Goal: Answer question/provide support: Share knowledge or assist other users

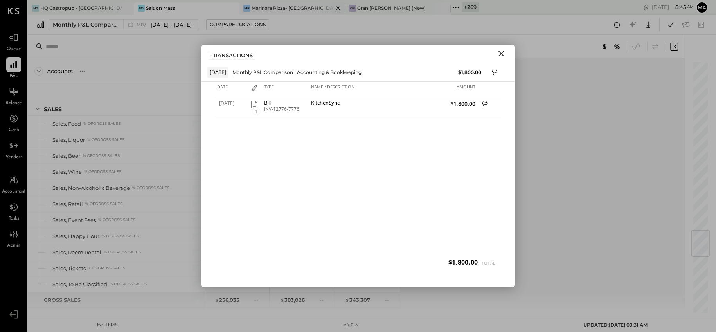
scroll to position [1430, 0]
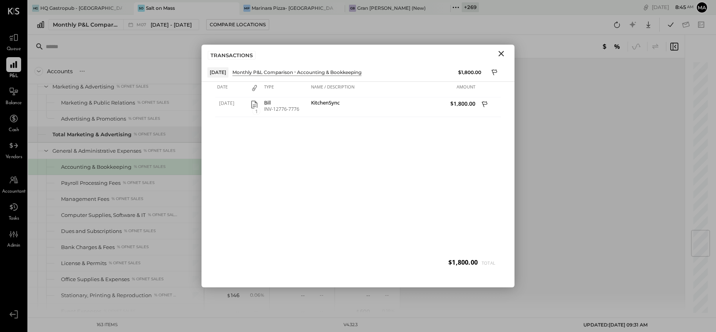
click at [500, 54] on icon "Close" at bounding box center [500, 53] width 5 height 5
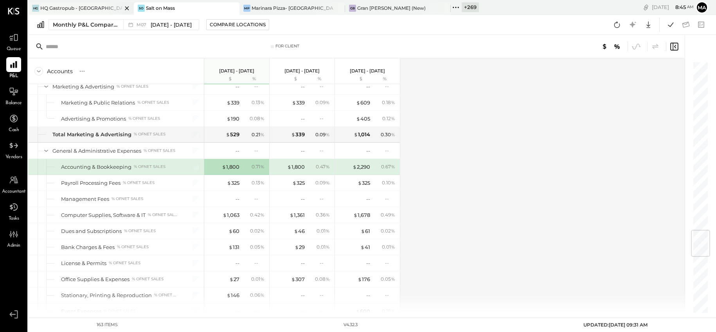
click at [86, 3] on div "HG HQ Gastropub - [GEOGRAPHIC_DATA]" at bounding box center [81, 8] width 106 height 13
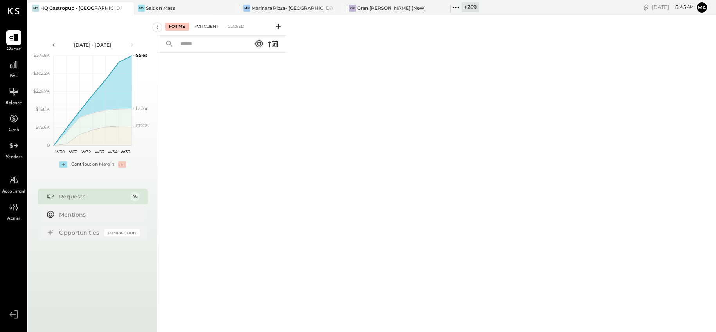
click at [206, 27] on div "For Client" at bounding box center [206, 27] width 32 height 8
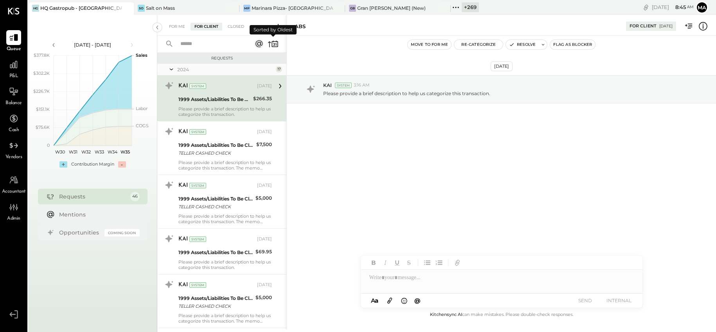
click at [275, 42] on icon at bounding box center [272, 43] width 11 height 11
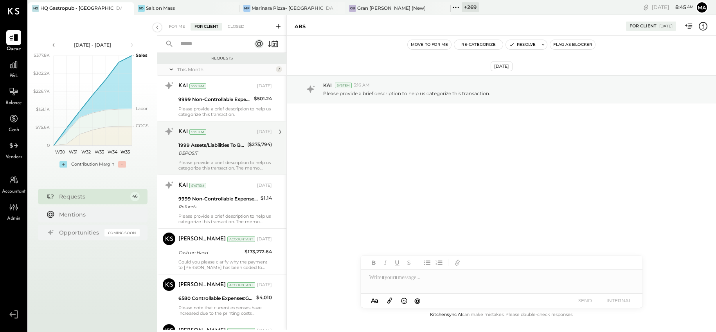
click at [230, 160] on div "Please provide a brief description to help us categorize this transaction. The …" at bounding box center [224, 165] width 93 height 11
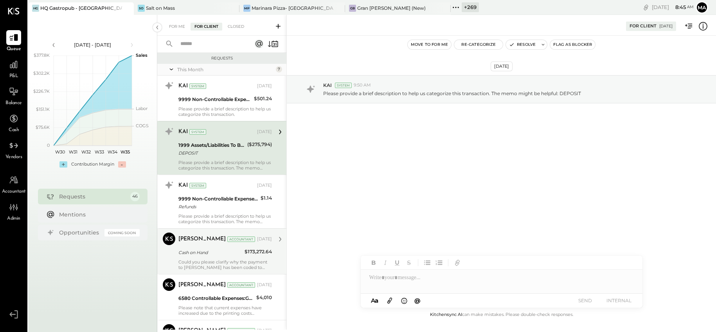
click at [211, 260] on div "Could you please clarify why the payment to [PERSON_NAME] has been coded to Cas…" at bounding box center [224, 264] width 93 height 11
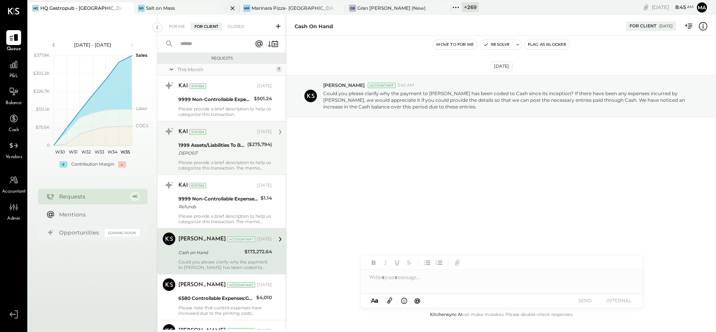
click at [161, 7] on div "Salt on Mass" at bounding box center [160, 8] width 29 height 7
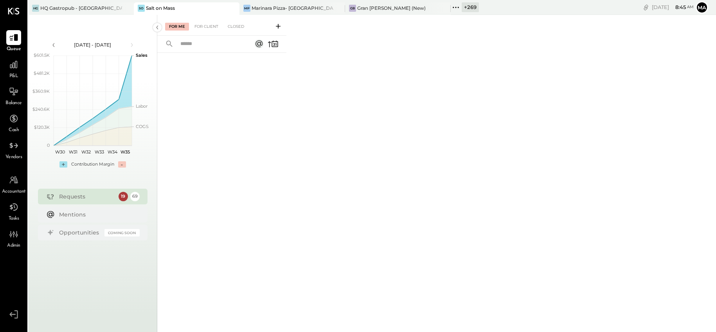
click at [459, 6] on icon at bounding box center [455, 7] width 10 height 10
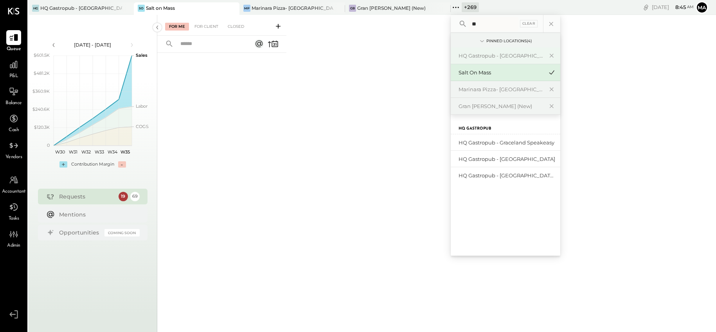
type input "**"
click at [484, 54] on div "HQ Gastropub - [GEOGRAPHIC_DATA]" at bounding box center [500, 55] width 84 height 7
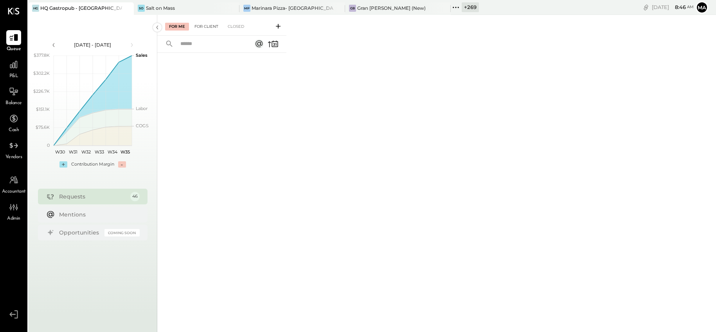
click at [208, 23] on div "For Client" at bounding box center [206, 27] width 32 height 8
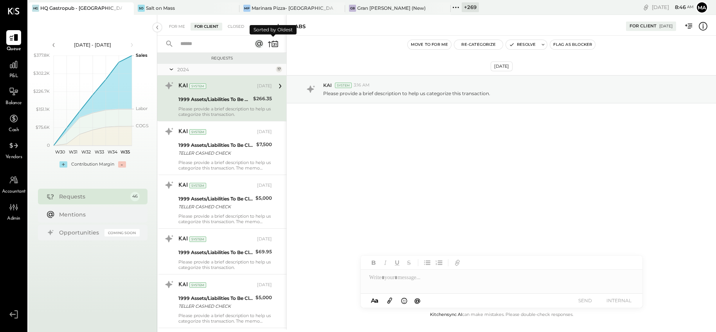
click at [275, 43] on icon at bounding box center [275, 44] width 1 height 3
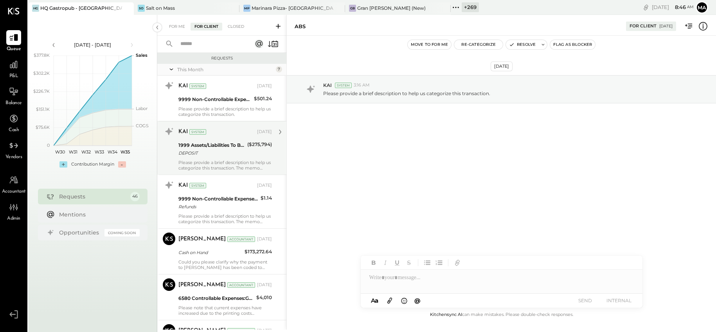
click at [239, 151] on div "DEPOSIT" at bounding box center [211, 153] width 66 height 8
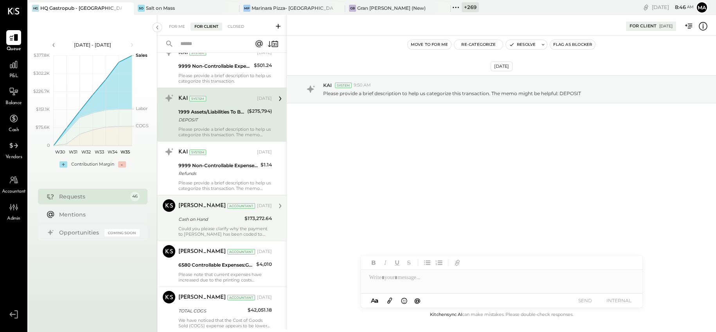
scroll to position [38, 0]
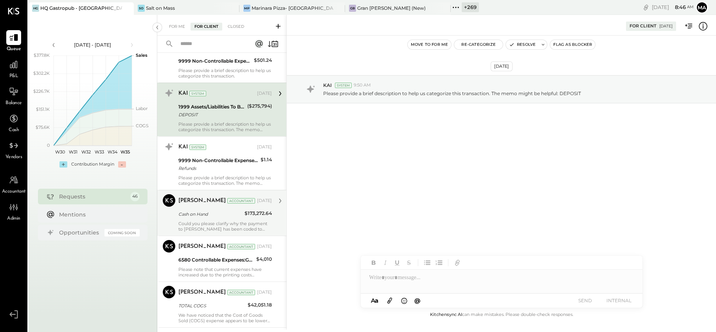
click at [199, 210] on div "Cash on Hand" at bounding box center [210, 214] width 64 height 8
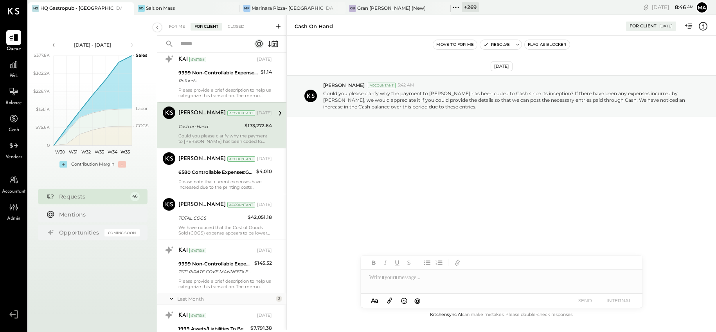
scroll to position [151, 0]
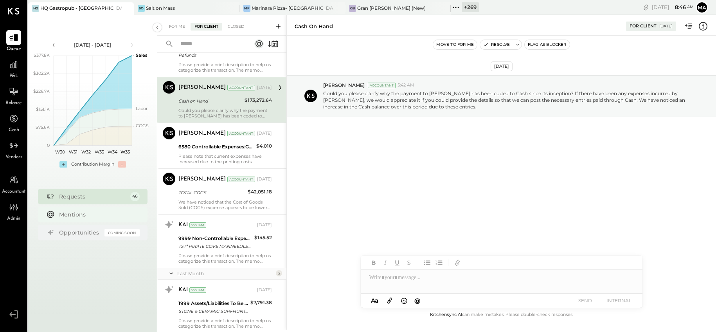
click at [73, 212] on div "Mentions" at bounding box center [97, 214] width 77 height 8
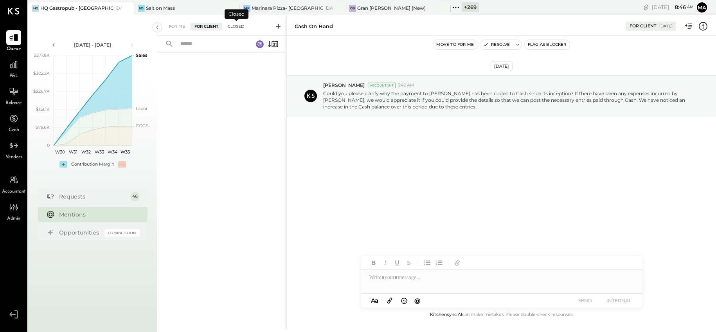
click at [235, 25] on div "Closed" at bounding box center [236, 27] width 24 height 8
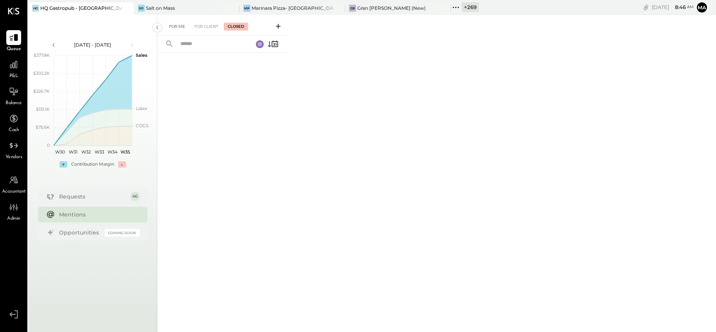
click at [176, 25] on div "For Me" at bounding box center [177, 27] width 24 height 8
click at [76, 195] on div "Requests" at bounding box center [92, 196] width 67 height 8
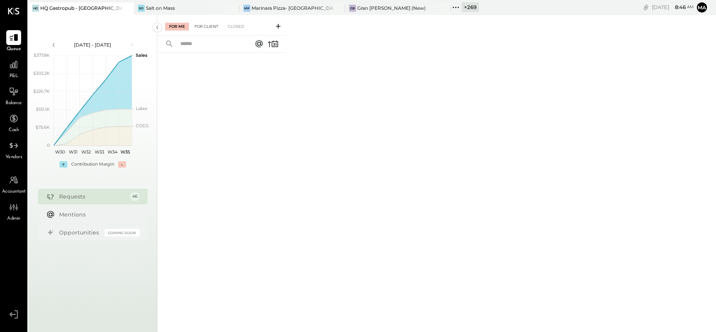
click at [208, 27] on div "For Client" at bounding box center [206, 27] width 32 height 8
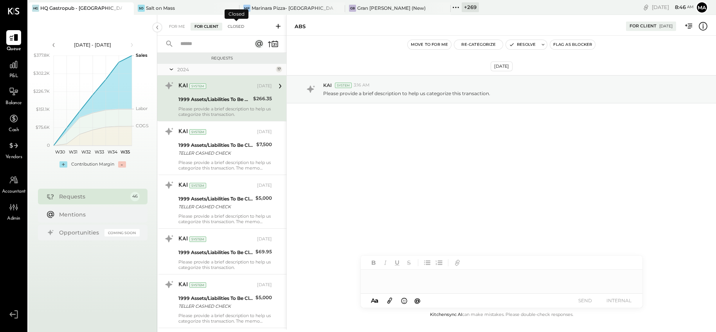
click at [237, 25] on div "Closed" at bounding box center [236, 27] width 24 height 8
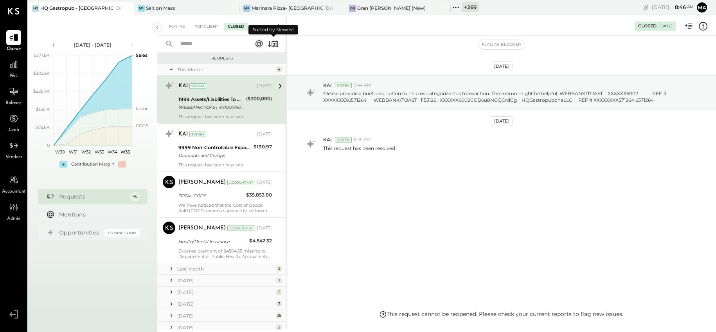
click at [272, 43] on icon at bounding box center [274, 44] width 6 height 6
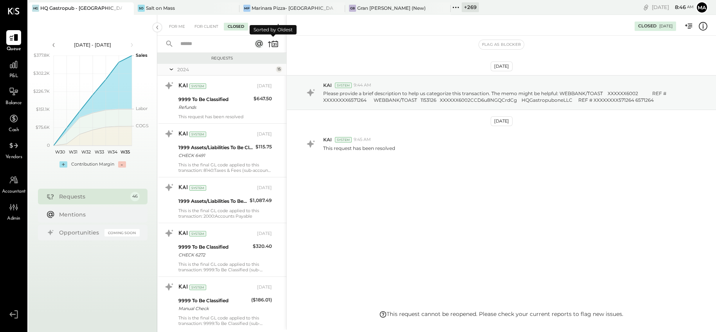
click at [272, 43] on icon at bounding box center [274, 44] width 6 height 6
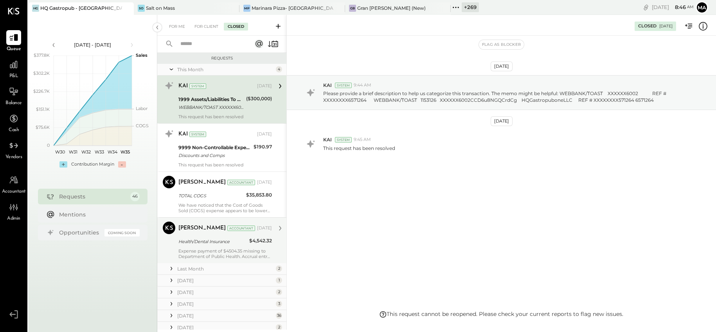
scroll to position [36, 0]
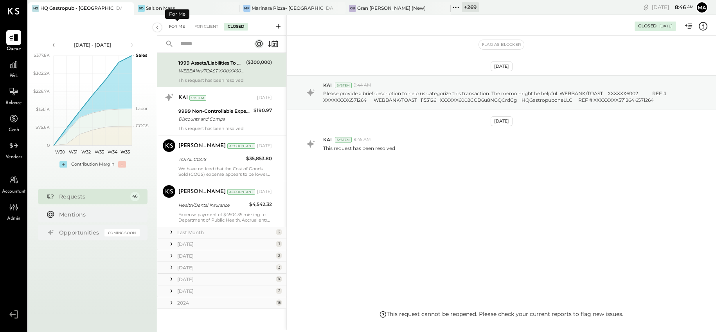
click at [179, 25] on div "For Me" at bounding box center [177, 27] width 24 height 8
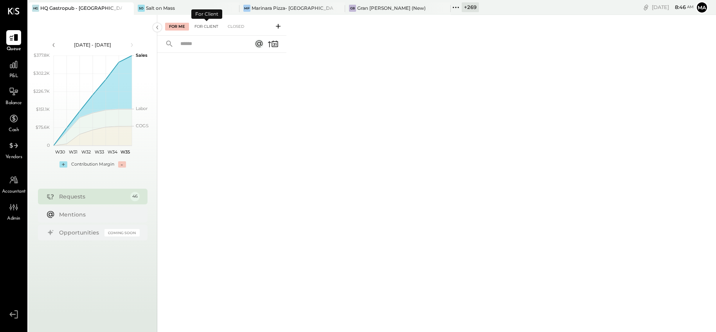
click at [199, 24] on div "For Client" at bounding box center [206, 27] width 32 height 8
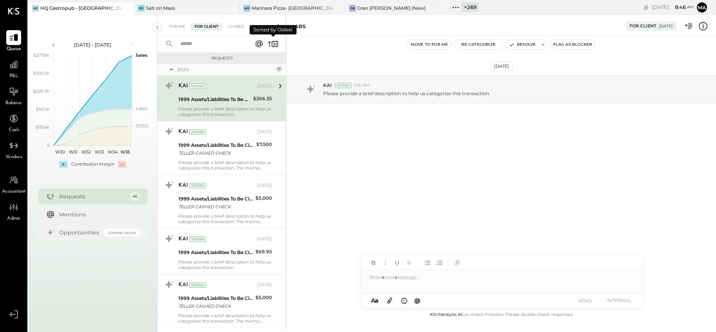
click at [276, 43] on icon at bounding box center [272, 43] width 11 height 11
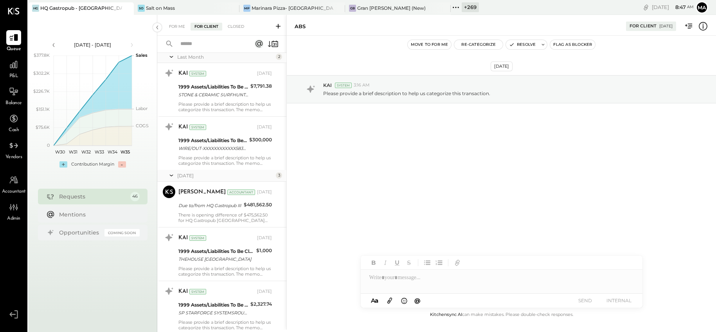
scroll to position [368, 0]
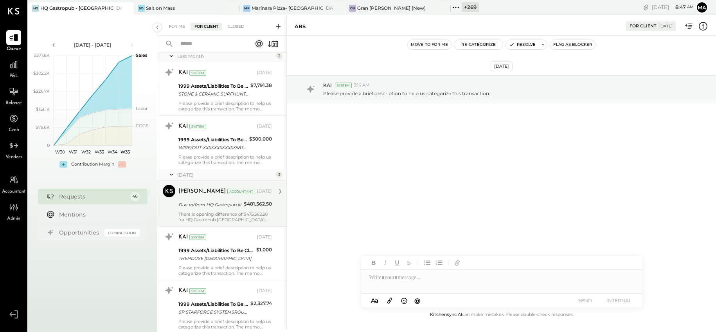
click at [234, 202] on div "Due to/from HQ Gastropub III" at bounding box center [209, 205] width 63 height 8
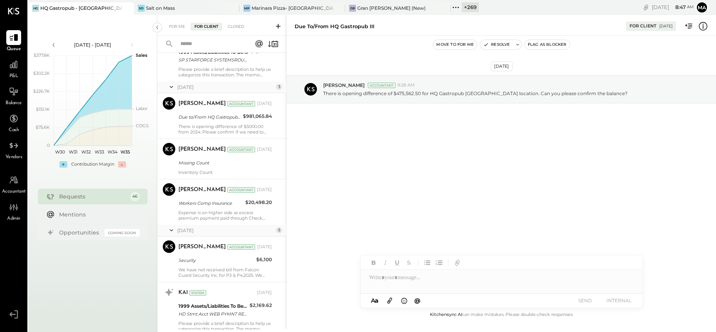
scroll to position [633, 0]
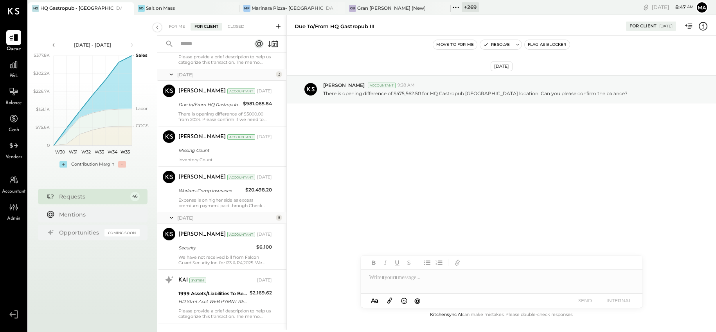
click at [457, 5] on icon at bounding box center [455, 7] width 10 height 10
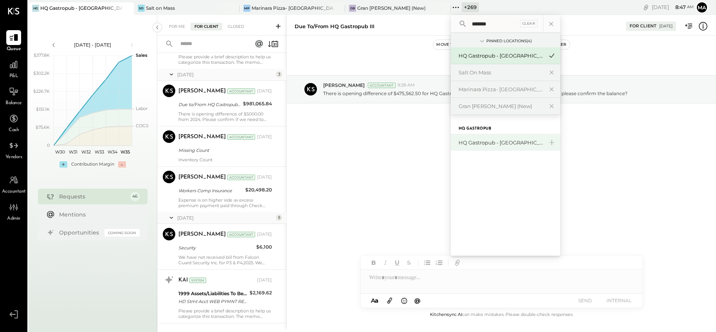
type input "*******"
click at [503, 142] on div "HQ Gastropub - [GEOGRAPHIC_DATA]" at bounding box center [500, 142] width 84 height 7
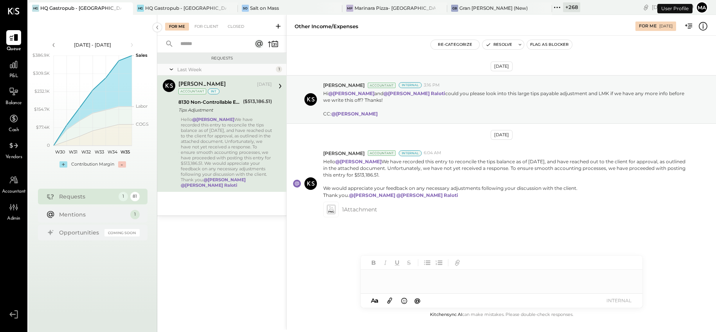
click at [226, 151] on div "Hello @[PERSON_NAME] We have recorded this entry to reconcile the tips balance …" at bounding box center [226, 152] width 91 height 71
click at [201, 25] on div "For Client" at bounding box center [206, 27] width 32 height 8
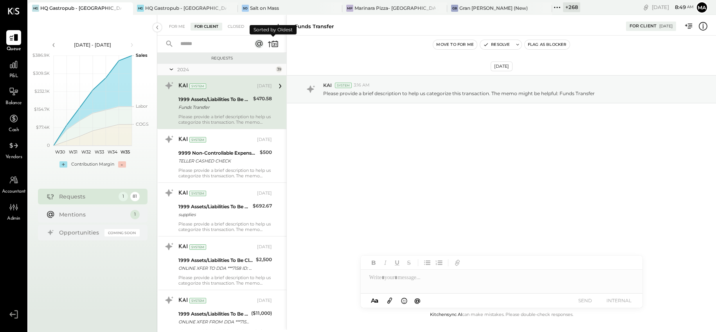
click at [274, 44] on icon at bounding box center [274, 44] width 2 height 3
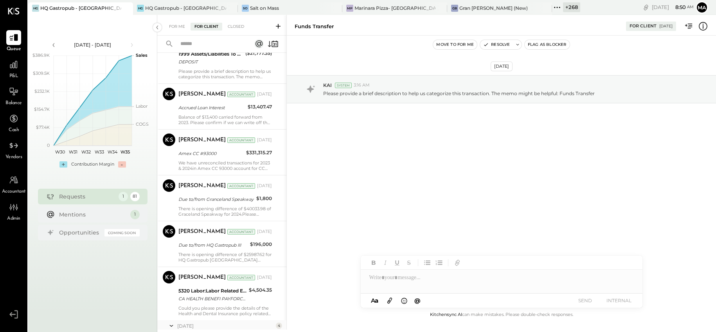
scroll to position [444, 0]
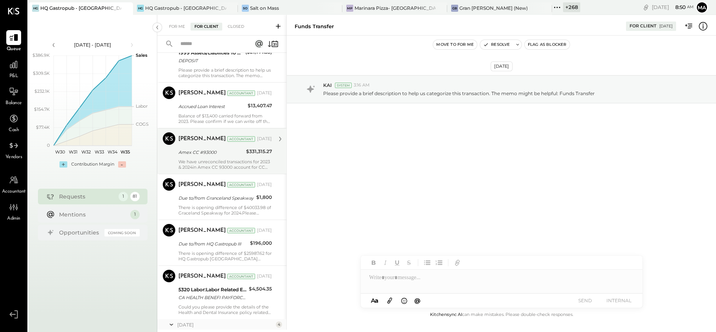
click at [235, 161] on div "We have unreconciled transactions for 2023 & 2024in Amex CC 93000 account for C…" at bounding box center [224, 164] width 93 height 11
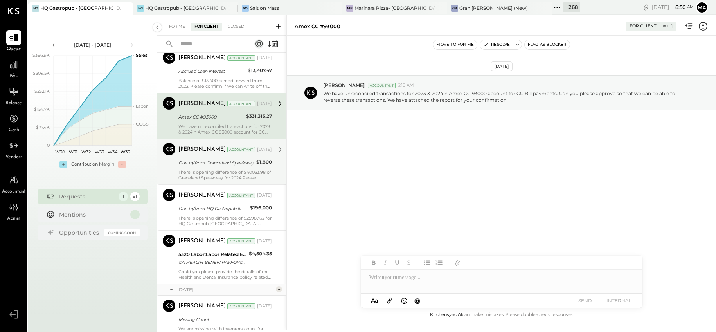
scroll to position [485, 0]
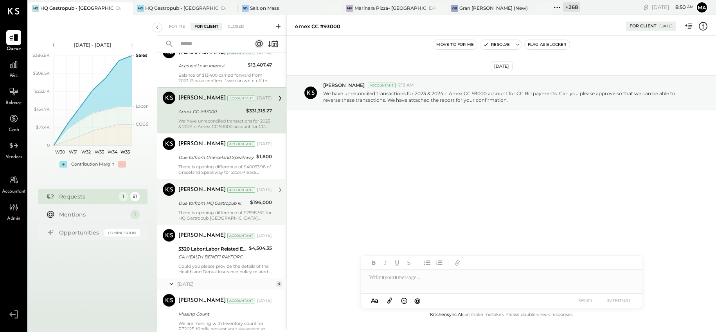
click at [239, 201] on div "Due to/from HQ Gastropub III" at bounding box center [212, 203] width 69 height 8
